Goal: Check status: Check status

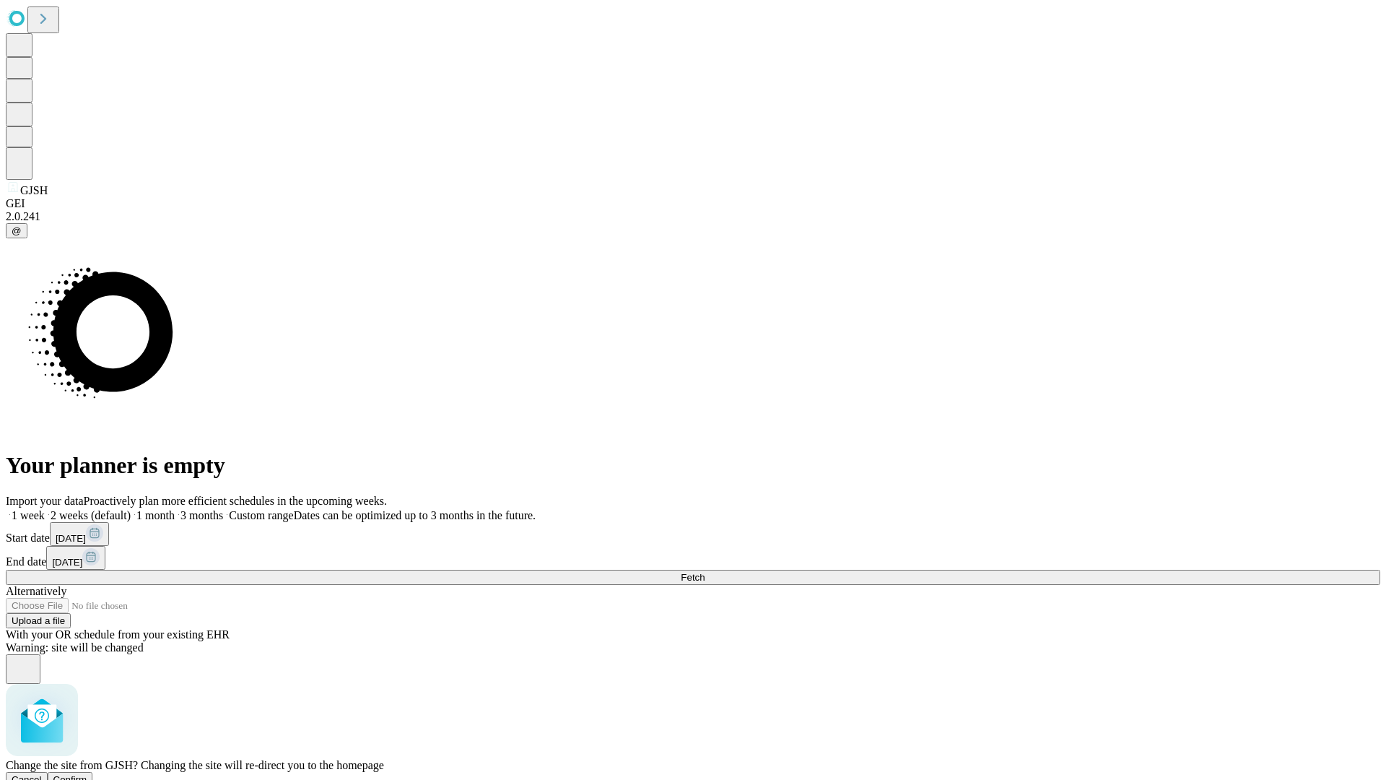
click at [87, 774] on span "Confirm" at bounding box center [70, 779] width 34 height 11
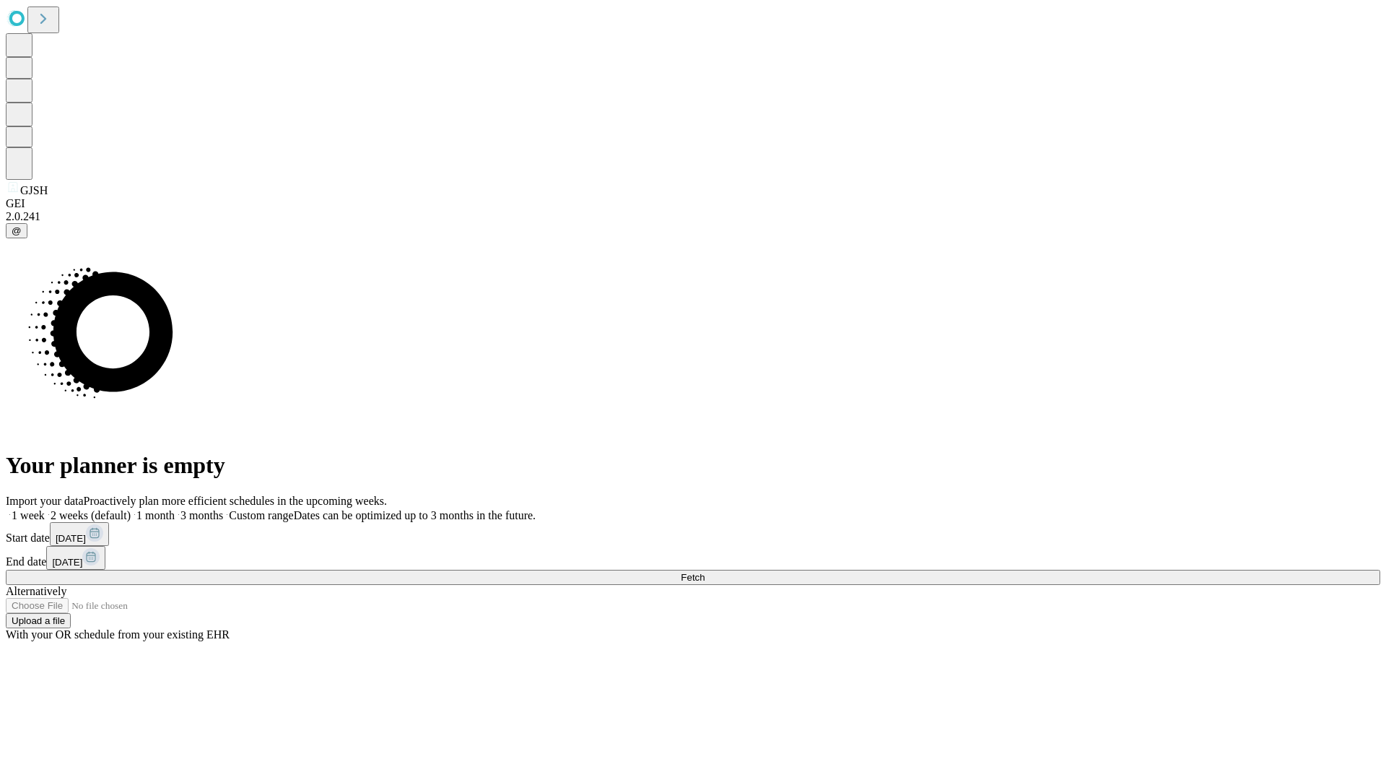
click at [45, 509] on label "1 week" at bounding box center [25, 515] width 39 height 12
click at [705, 572] on span "Fetch" at bounding box center [693, 577] width 24 height 11
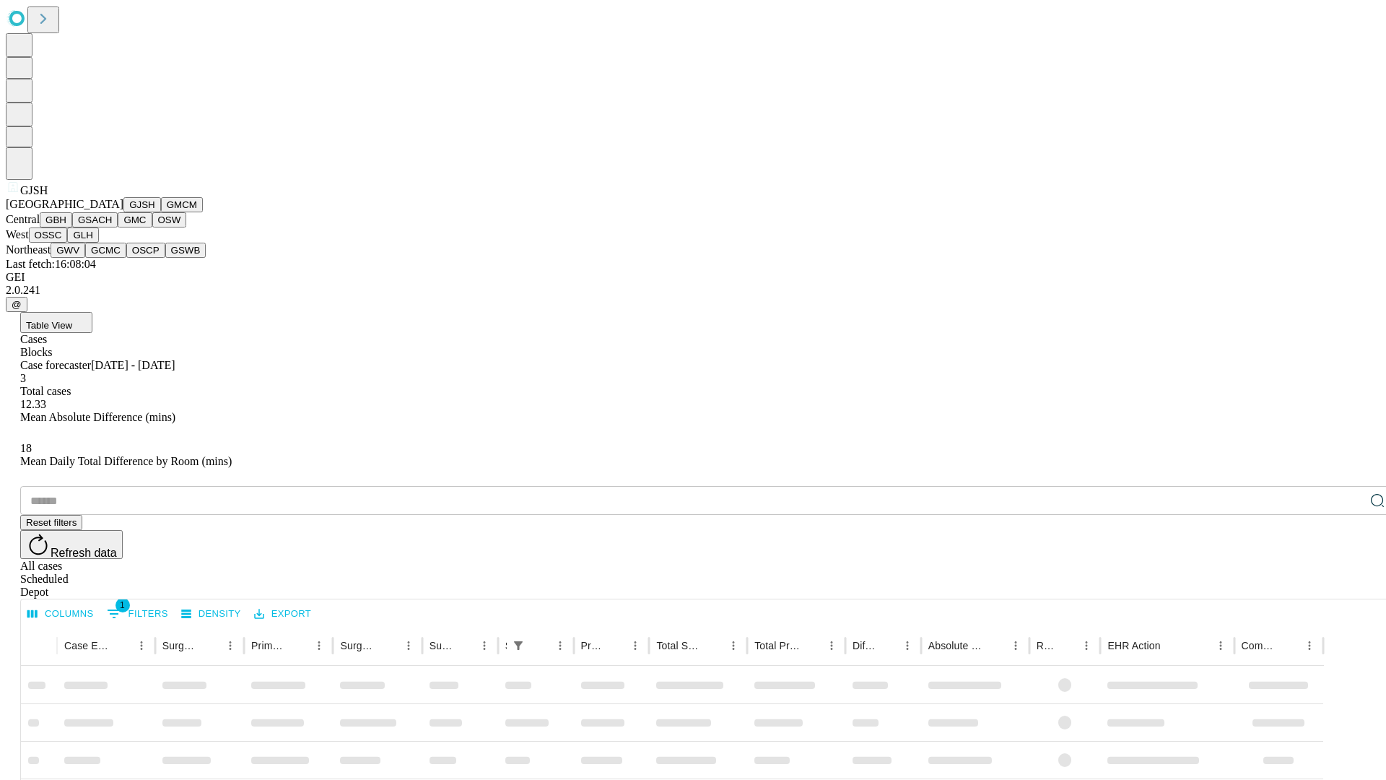
click at [161, 212] on button "GMCM" at bounding box center [182, 204] width 42 height 15
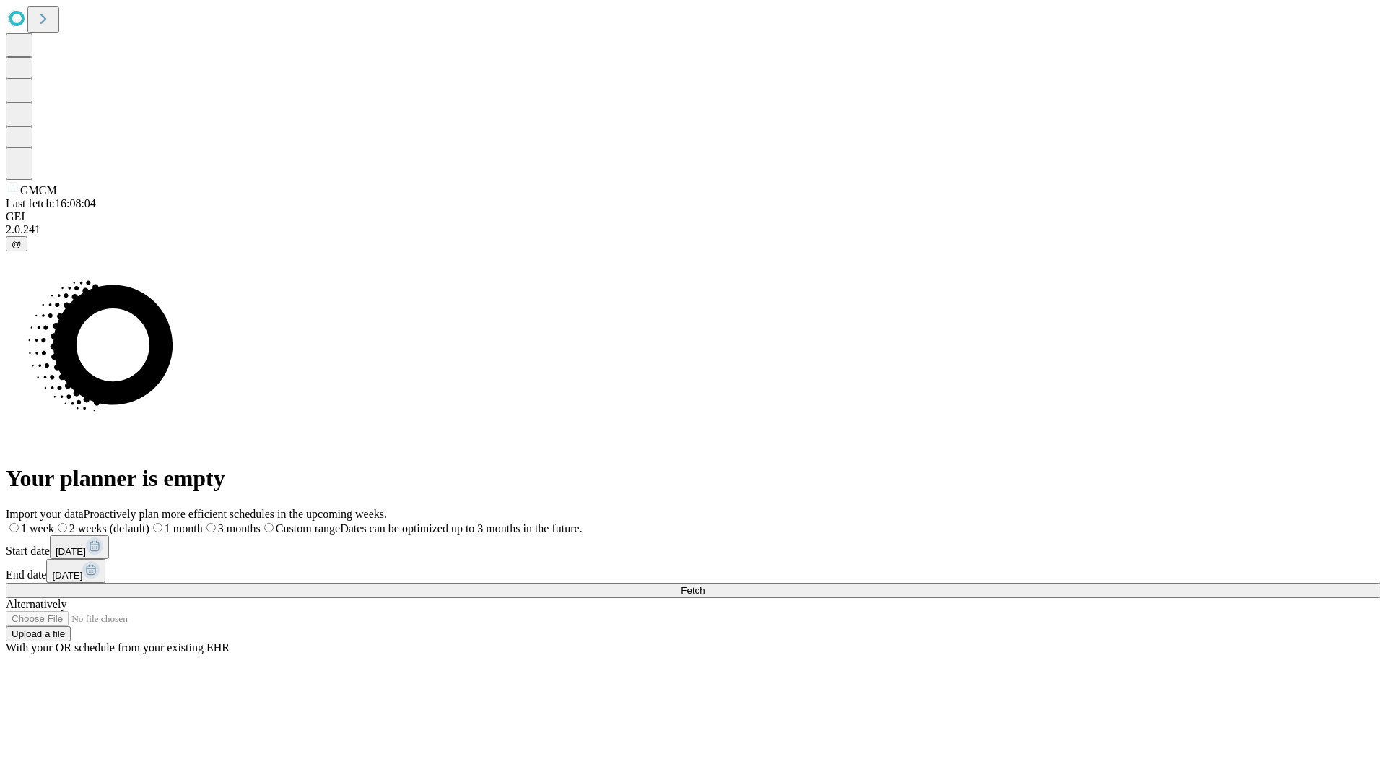
click at [54, 522] on label "1 week" at bounding box center [30, 528] width 48 height 12
click at [705, 585] on span "Fetch" at bounding box center [693, 590] width 24 height 11
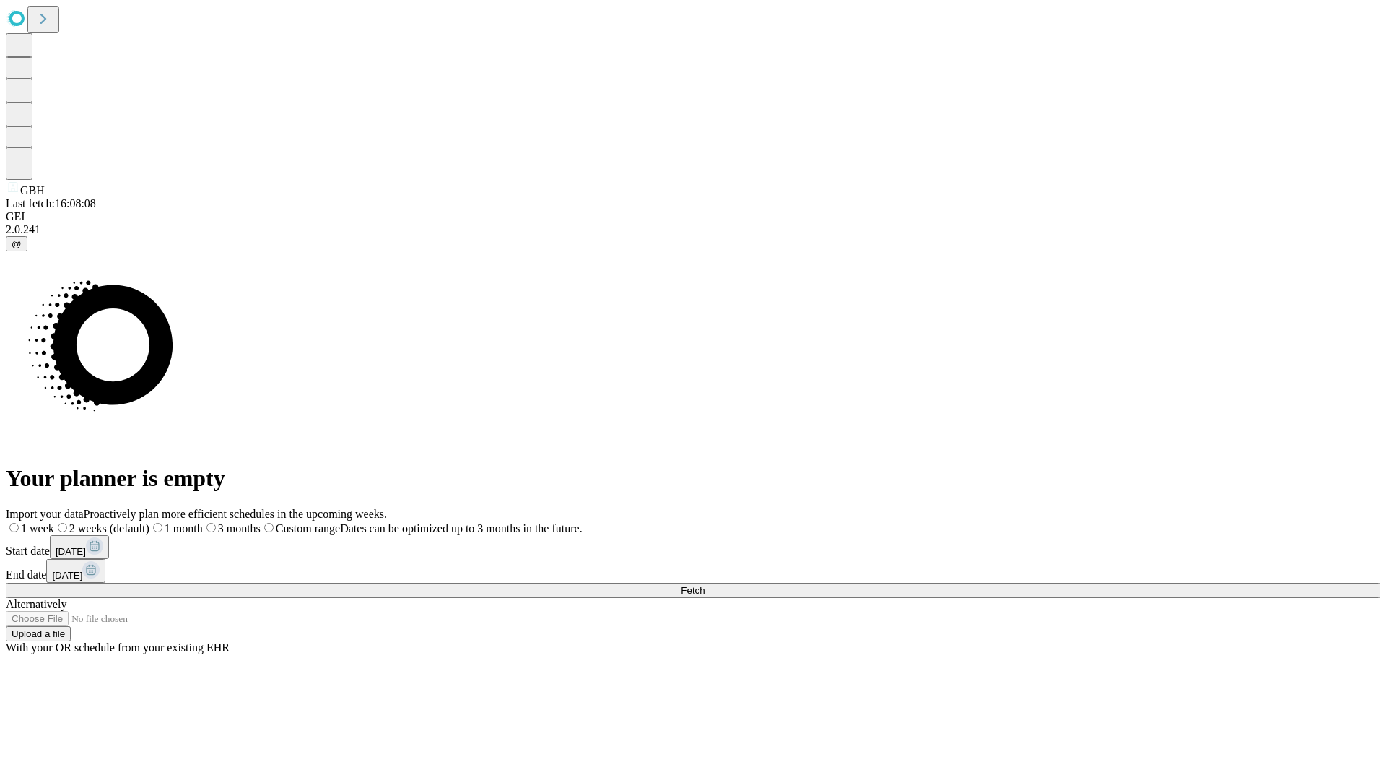
click at [54, 522] on label "1 week" at bounding box center [30, 528] width 48 height 12
click at [705, 585] on span "Fetch" at bounding box center [693, 590] width 24 height 11
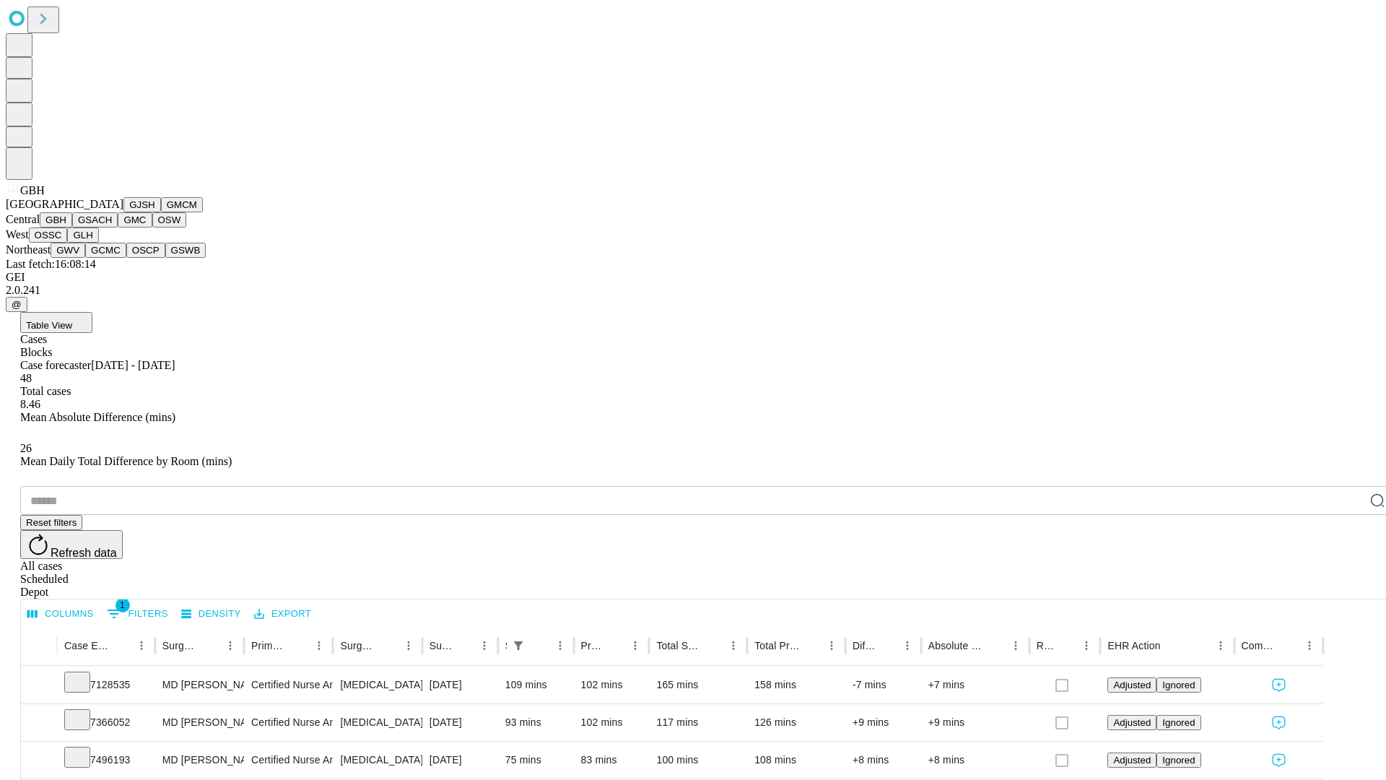
click at [112, 227] on button "GSACH" at bounding box center [94, 219] width 45 height 15
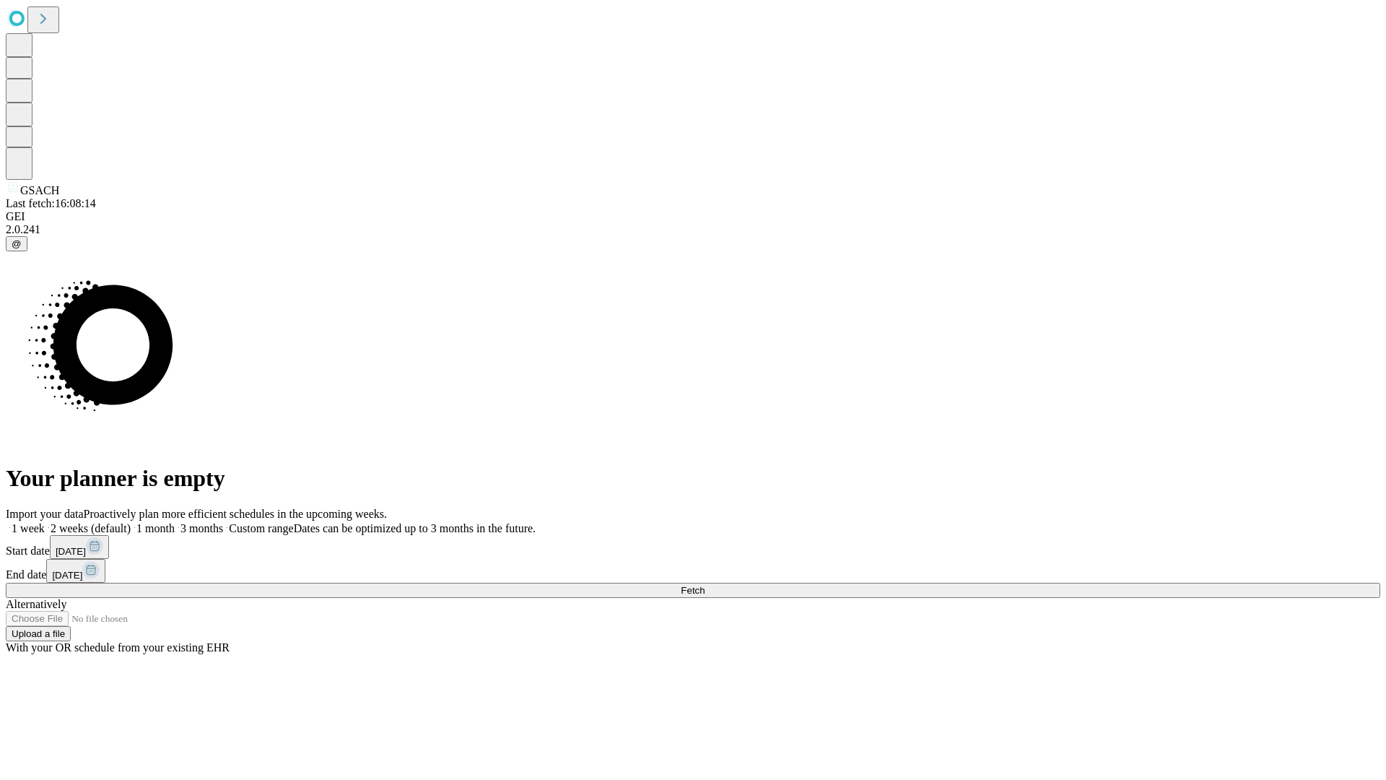
click at [45, 522] on label "1 week" at bounding box center [25, 528] width 39 height 12
click at [705, 585] on span "Fetch" at bounding box center [693, 590] width 24 height 11
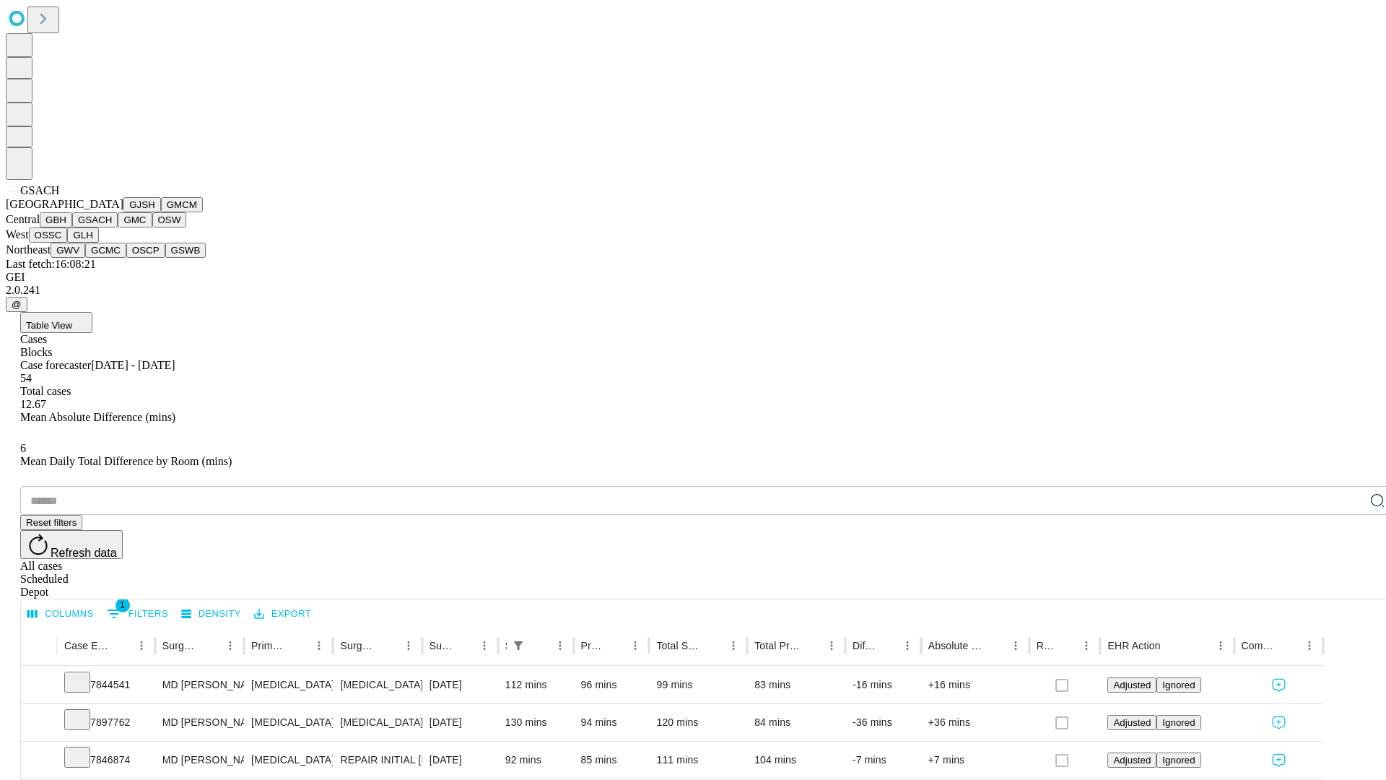
click at [118, 227] on button "GMC" at bounding box center [135, 219] width 34 height 15
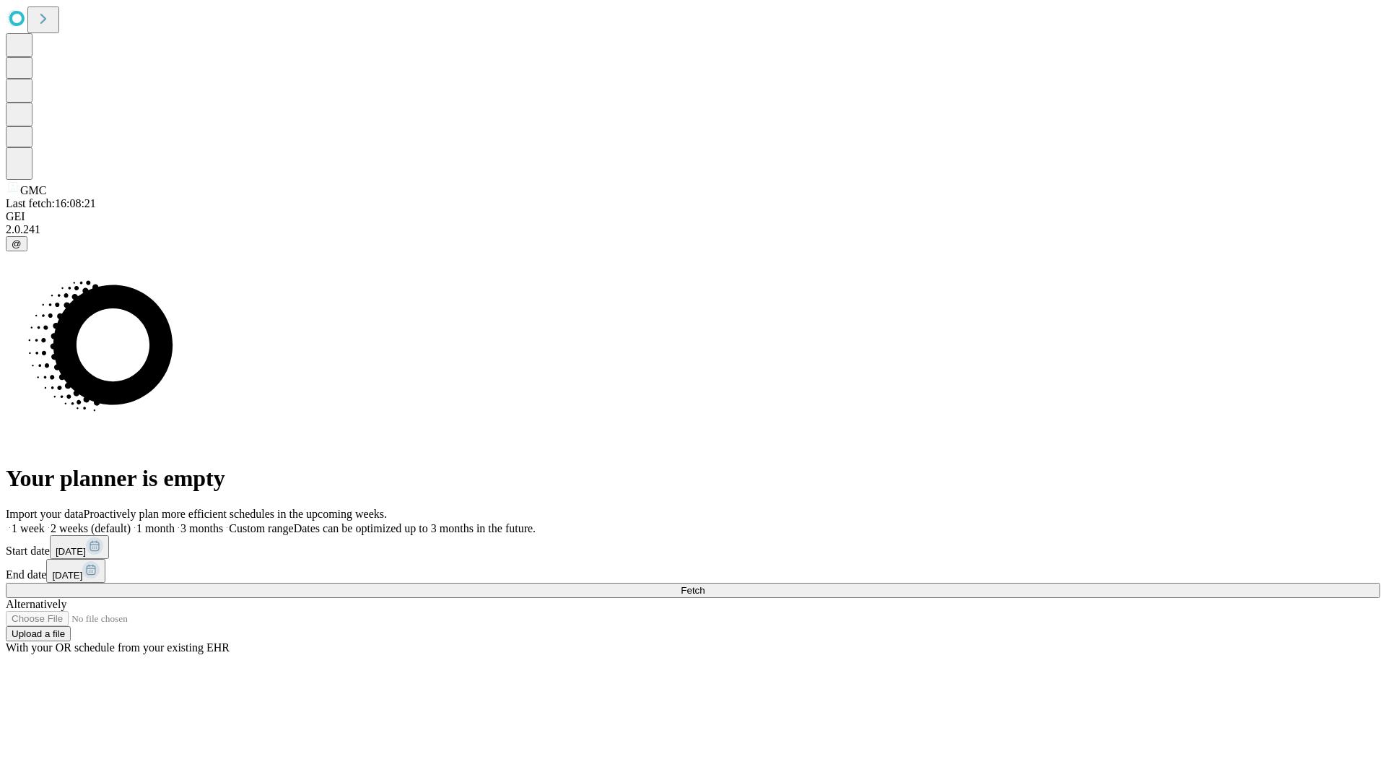
click at [45, 522] on label "1 week" at bounding box center [25, 528] width 39 height 12
click at [705, 585] on span "Fetch" at bounding box center [693, 590] width 24 height 11
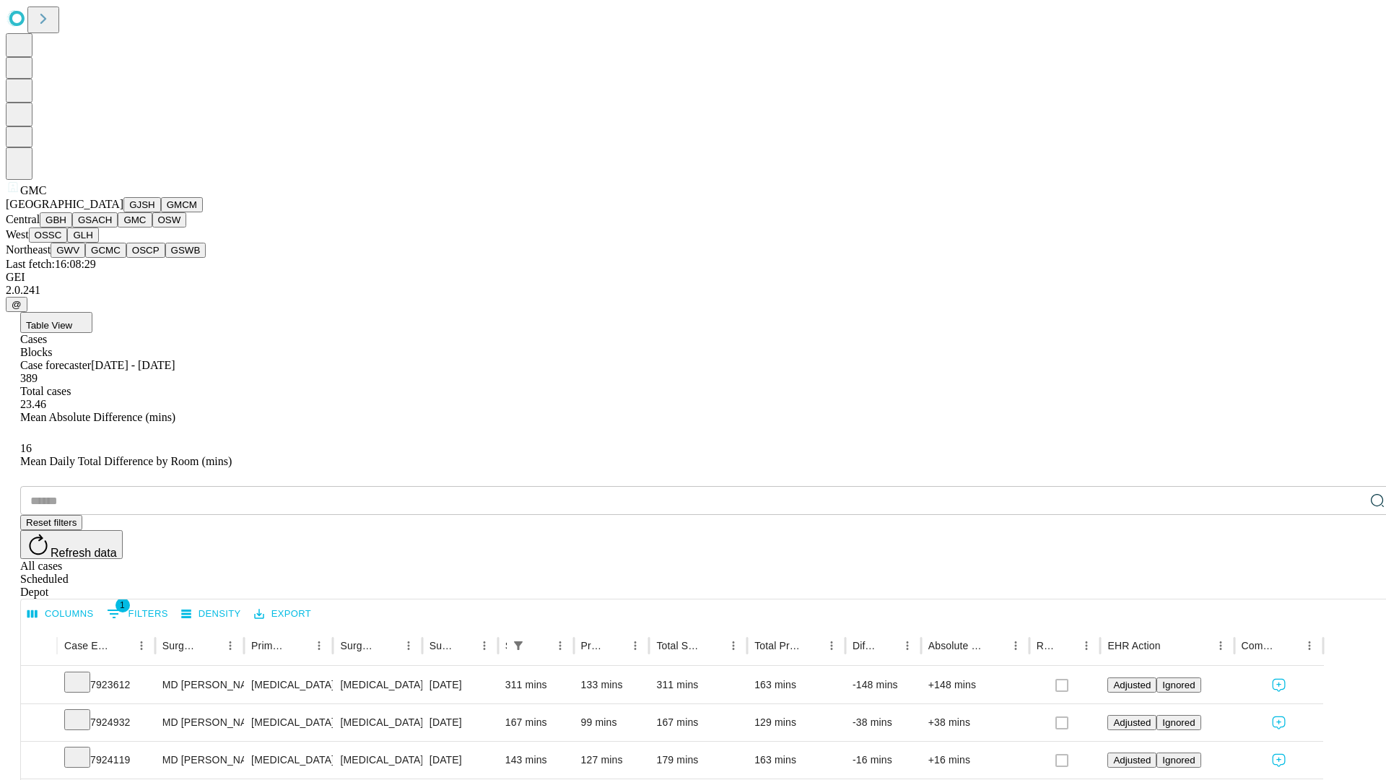
click at [152, 227] on button "OSW" at bounding box center [169, 219] width 35 height 15
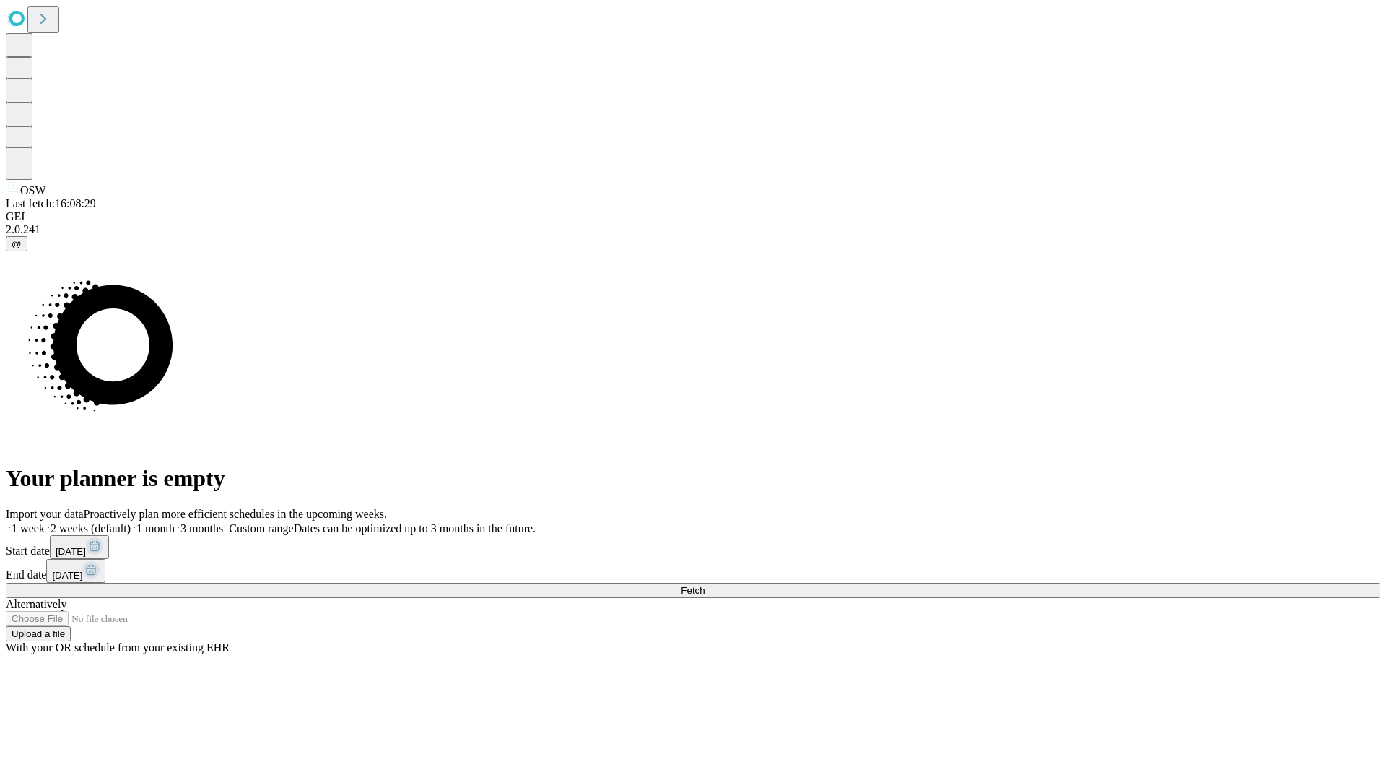
click at [45, 522] on label "1 week" at bounding box center [25, 528] width 39 height 12
click at [705, 585] on span "Fetch" at bounding box center [693, 590] width 24 height 11
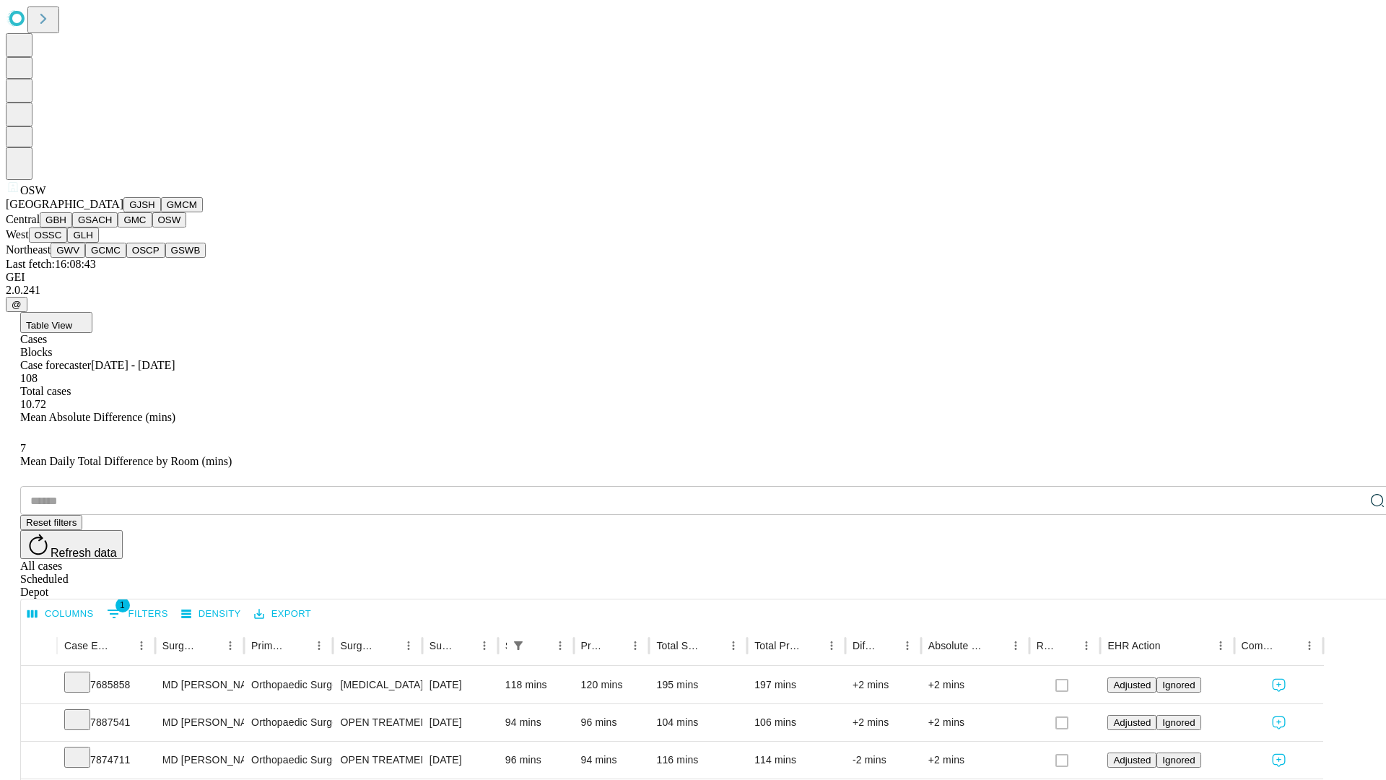
click at [68, 243] on button "OSSC" at bounding box center [48, 234] width 39 height 15
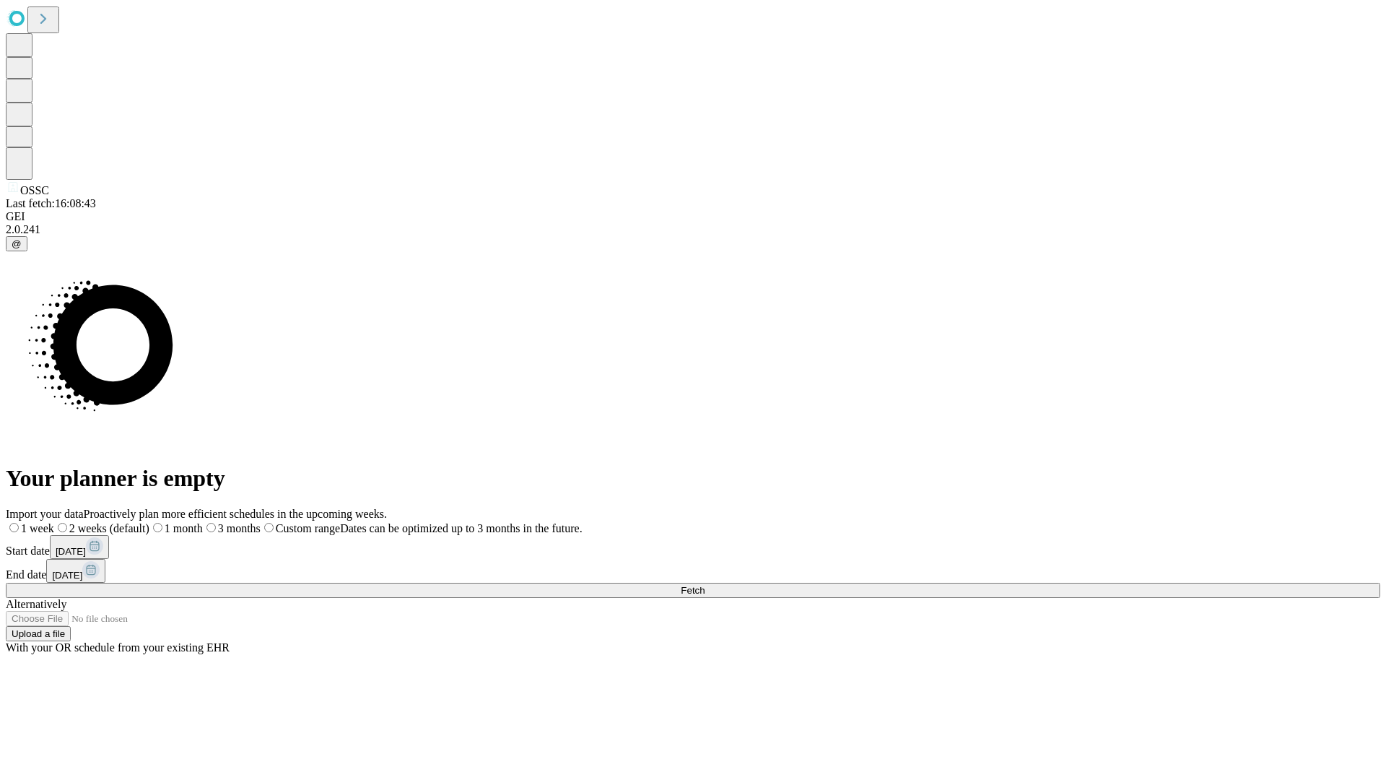
click at [54, 522] on label "1 week" at bounding box center [30, 528] width 48 height 12
click at [705, 585] on span "Fetch" at bounding box center [693, 590] width 24 height 11
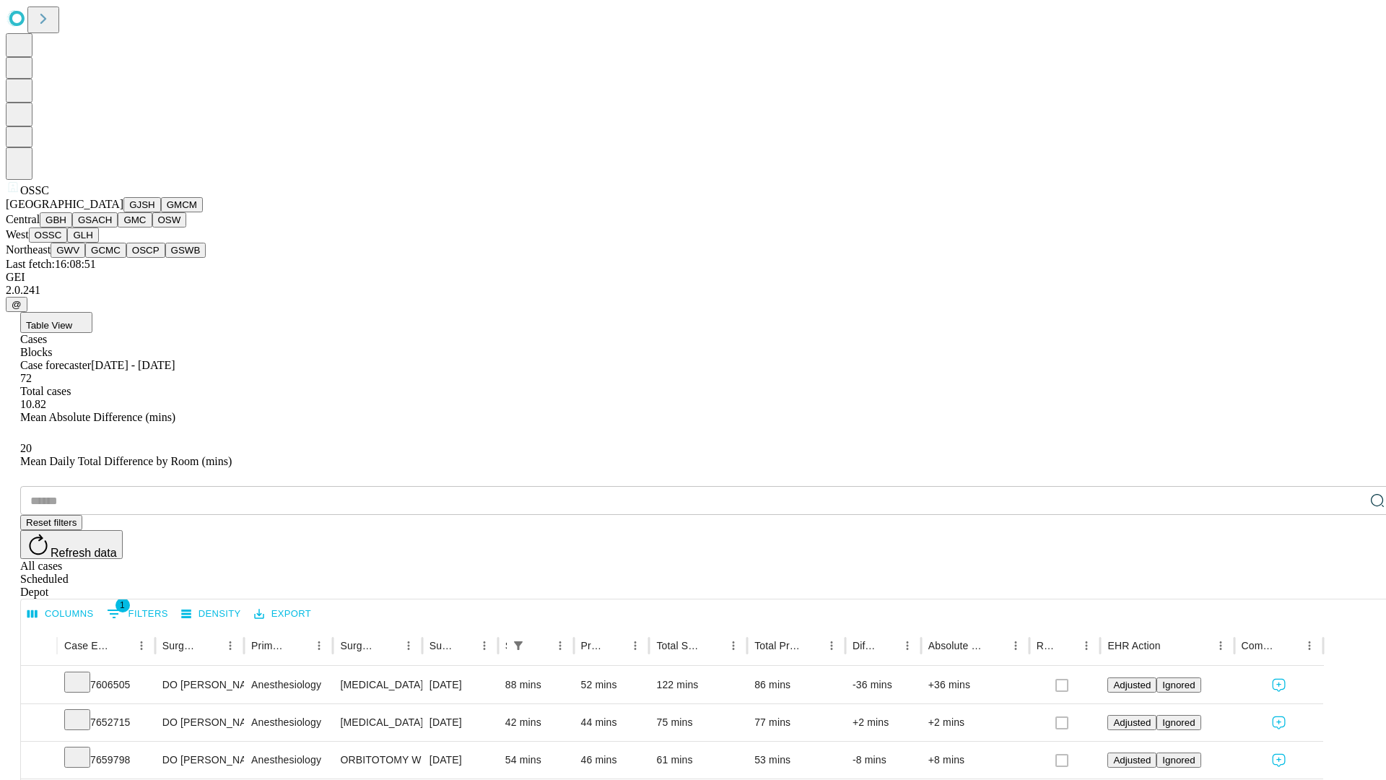
click at [98, 243] on button "GLH" at bounding box center [82, 234] width 31 height 15
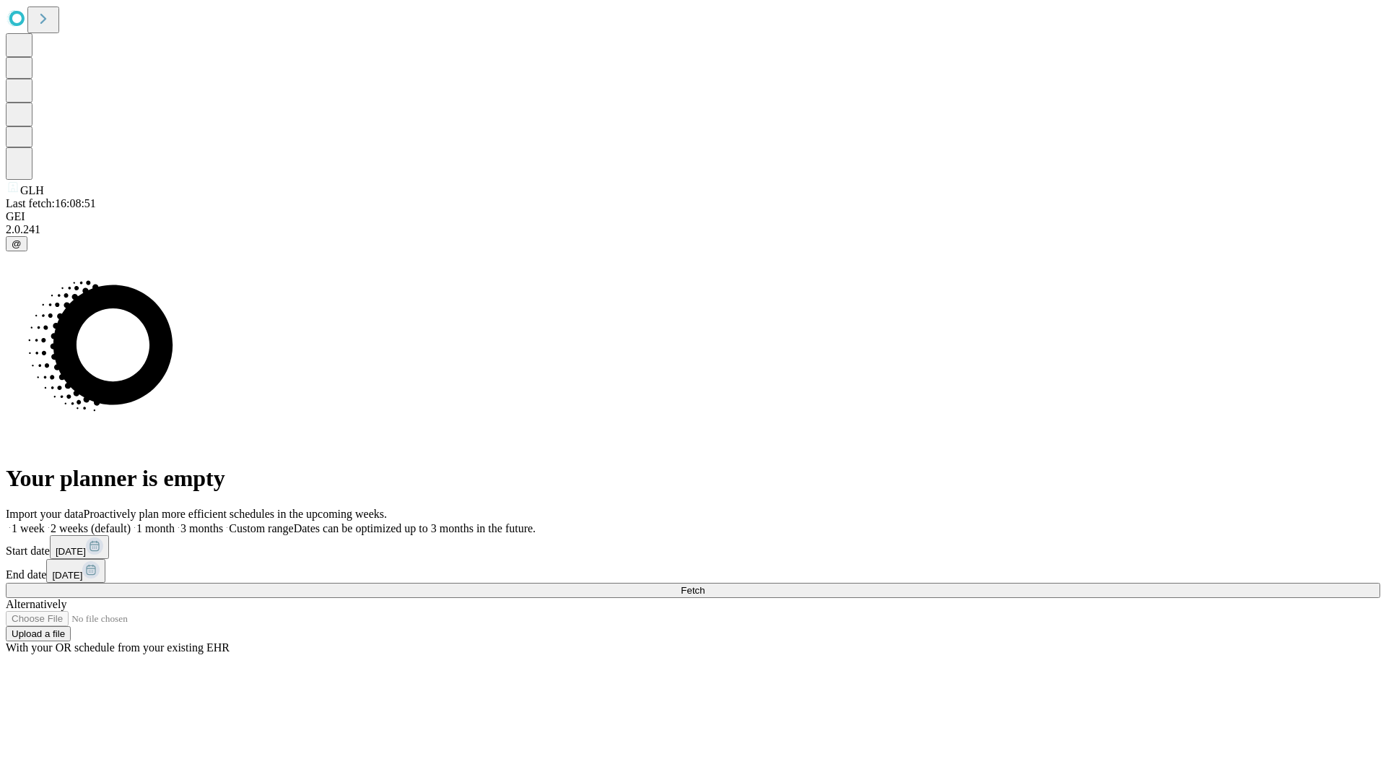
click at [705, 585] on span "Fetch" at bounding box center [693, 590] width 24 height 11
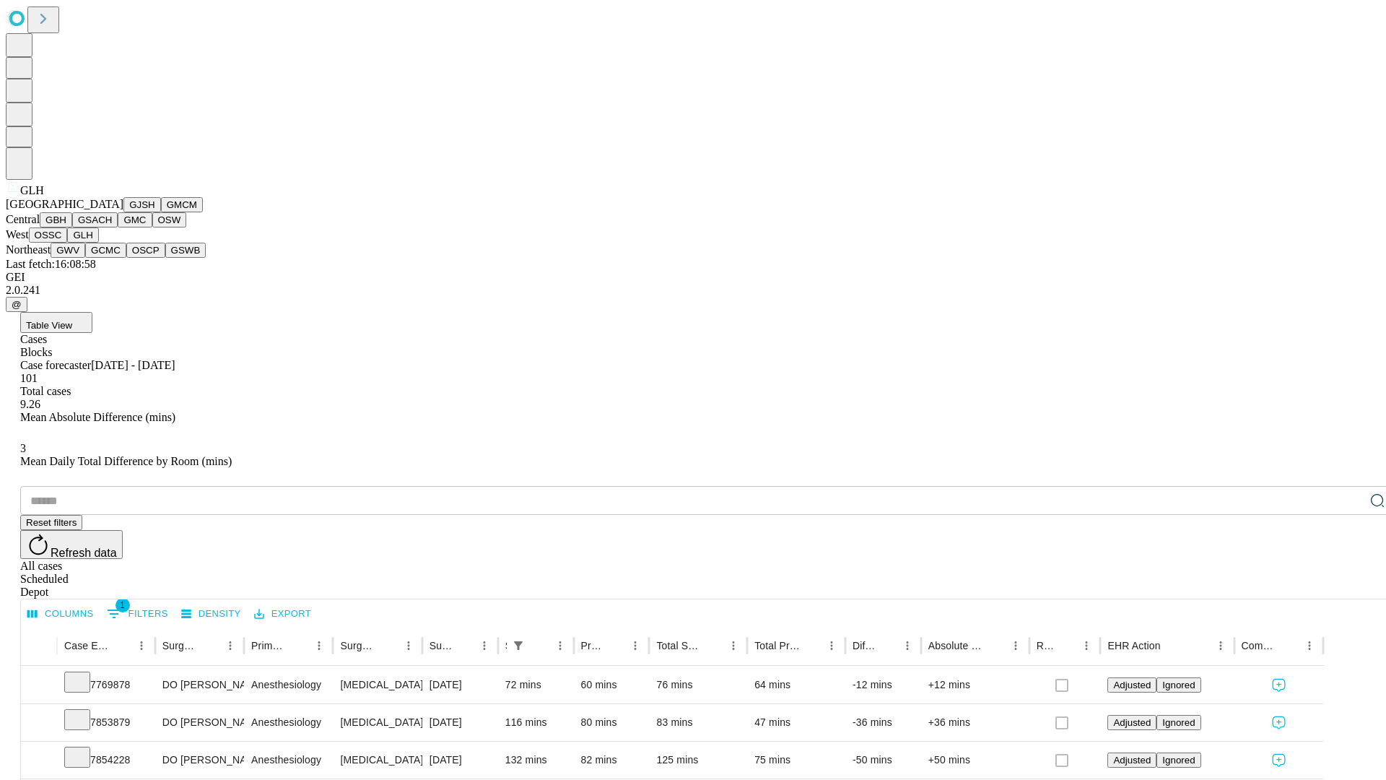
click at [85, 258] on button "GWV" at bounding box center [68, 250] width 35 height 15
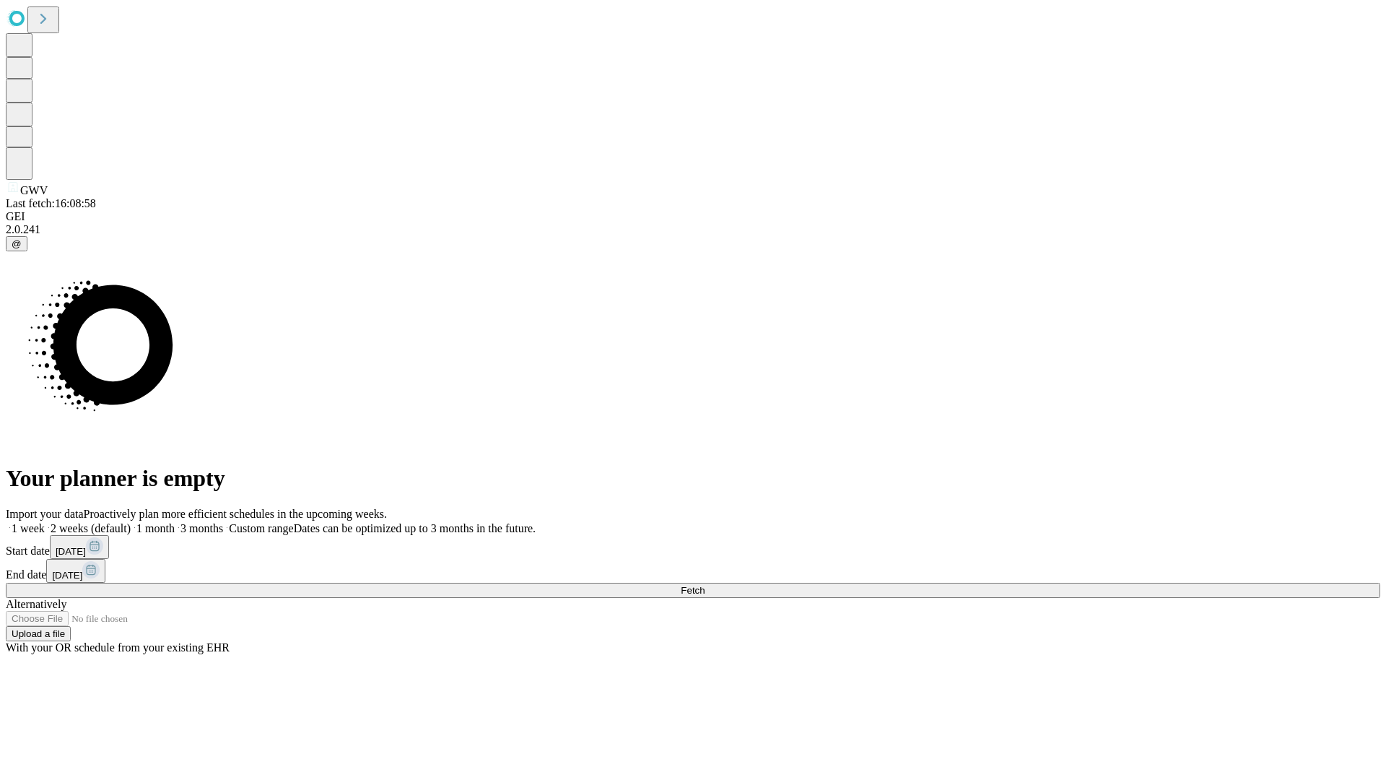
click at [45, 522] on label "1 week" at bounding box center [25, 528] width 39 height 12
click at [705, 585] on span "Fetch" at bounding box center [693, 590] width 24 height 11
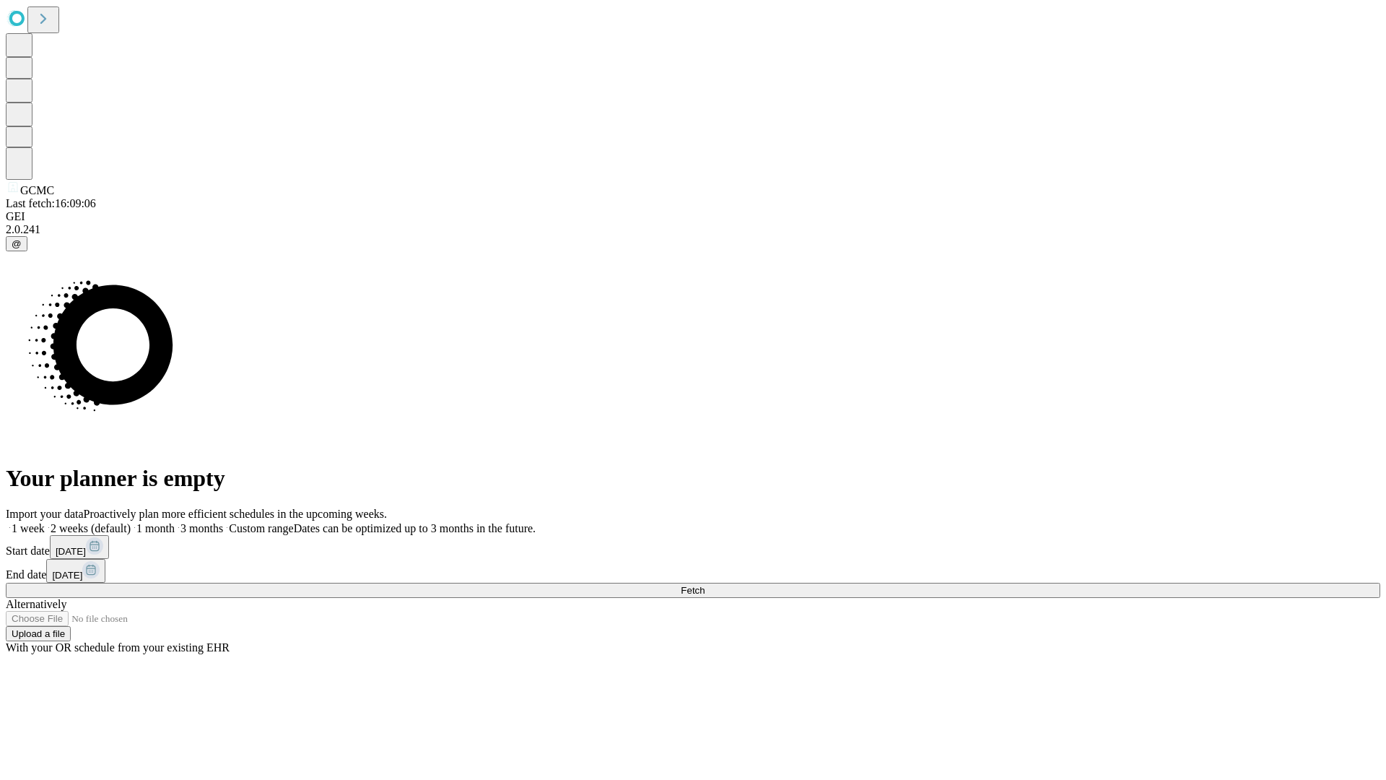
click at [45, 522] on label "1 week" at bounding box center [25, 528] width 39 height 12
click at [705, 585] on span "Fetch" at bounding box center [693, 590] width 24 height 11
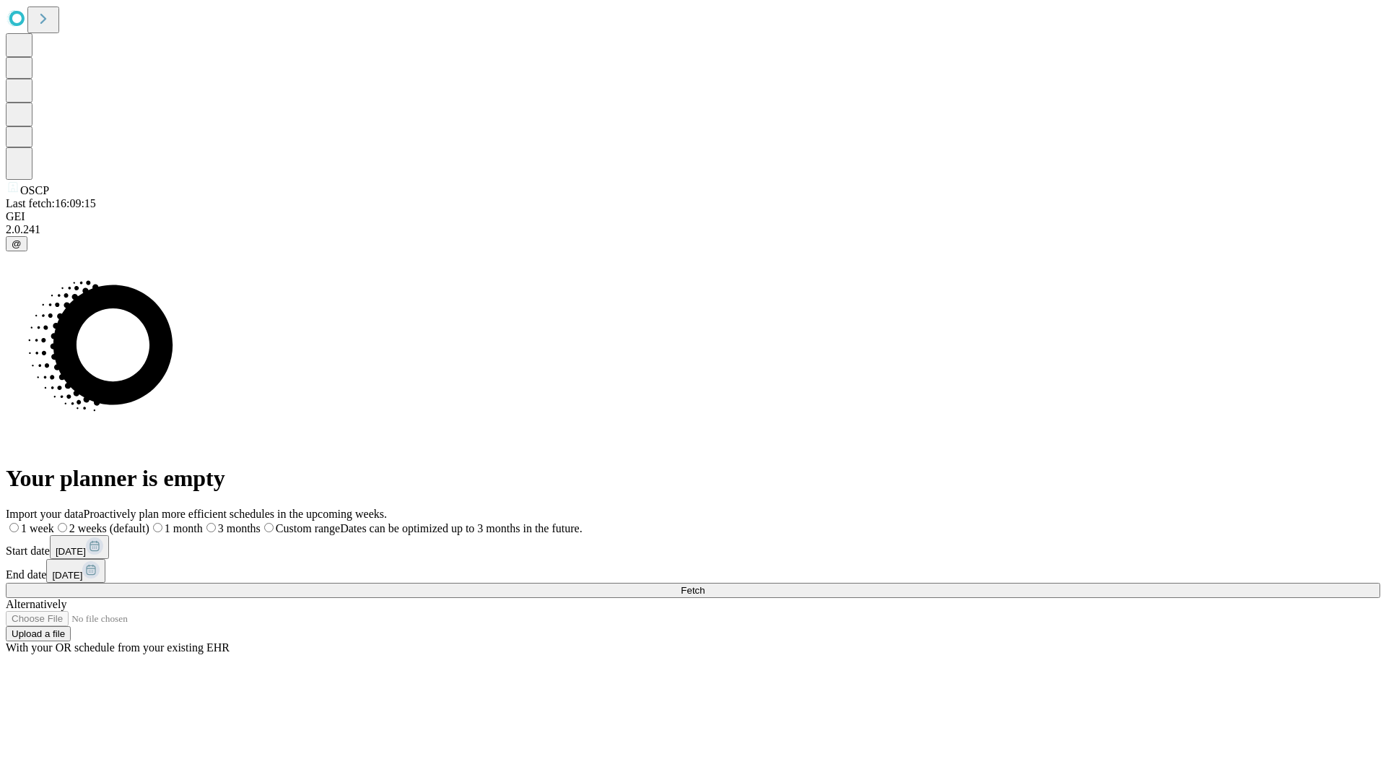
click at [705, 585] on span "Fetch" at bounding box center [693, 590] width 24 height 11
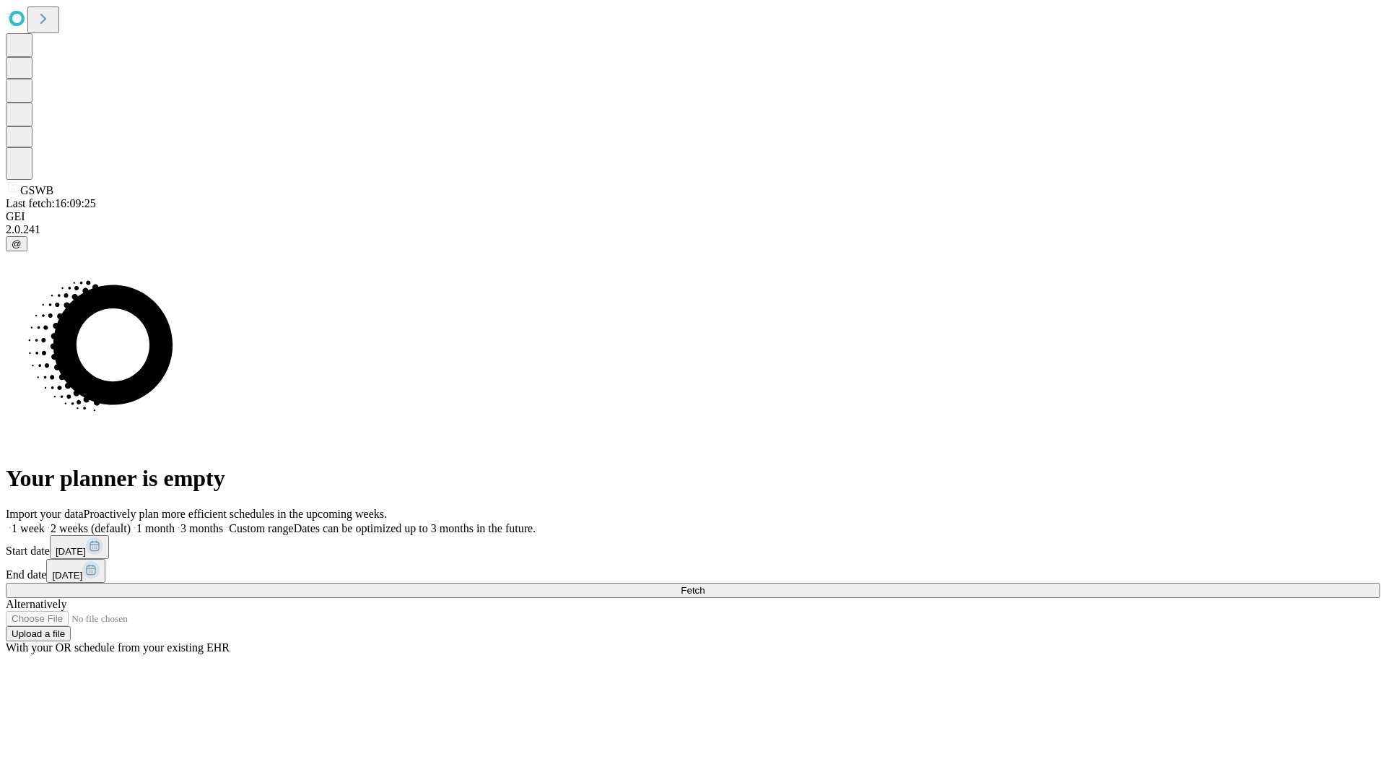
click at [45, 522] on label "1 week" at bounding box center [25, 528] width 39 height 12
click at [705, 585] on span "Fetch" at bounding box center [693, 590] width 24 height 11
